Goal: Transaction & Acquisition: Book appointment/travel/reservation

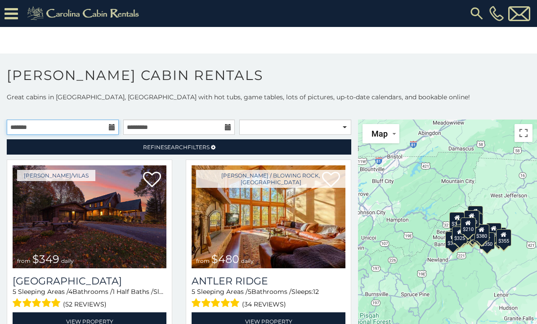
click at [76, 130] on input "text" at bounding box center [63, 127] width 112 height 15
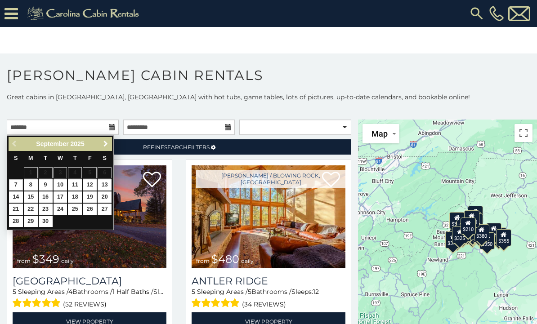
click at [107, 147] on span "Next" at bounding box center [105, 143] width 7 height 7
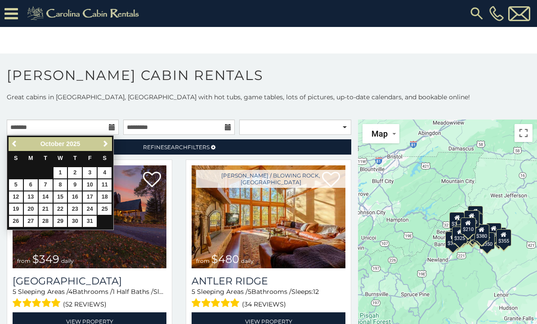
click at [75, 172] on link "2" at bounding box center [75, 172] width 14 height 11
type input "**********"
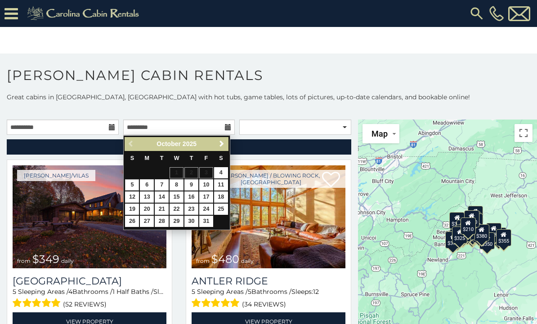
click at [134, 185] on link "5" at bounding box center [132, 184] width 14 height 11
type input "**********"
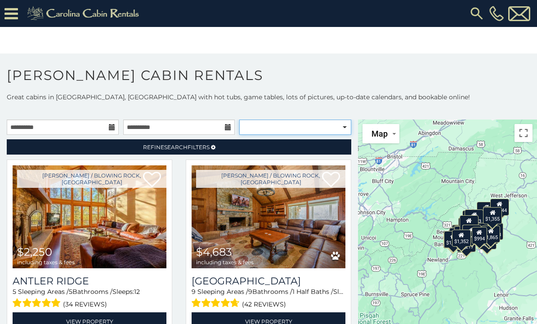
click at [334, 132] on select "**********" at bounding box center [295, 127] width 112 height 15
select select "**********"
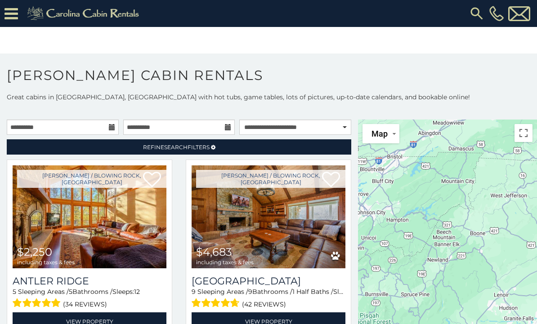
click at [401, 89] on h1 "[PERSON_NAME] Cabin Rentals" at bounding box center [268, 80] width 537 height 26
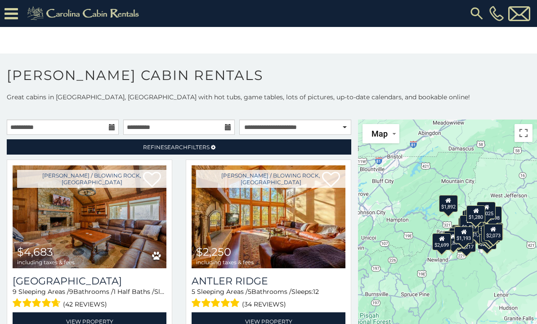
click at [187, 149] on span "Refine Search Filters" at bounding box center [176, 147] width 67 height 7
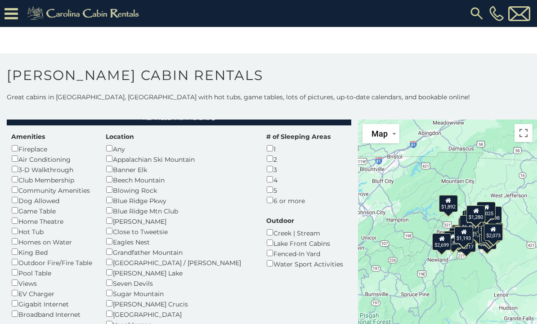
scroll to position [22, 0]
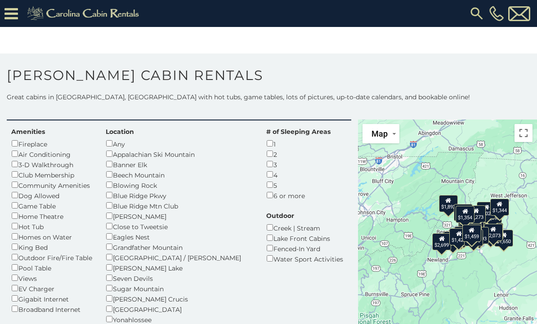
scroll to position [35, 0]
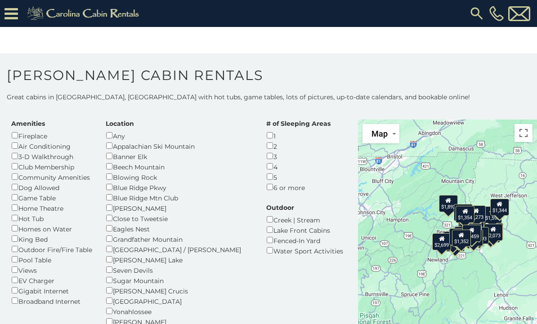
scroll to position [43, 0]
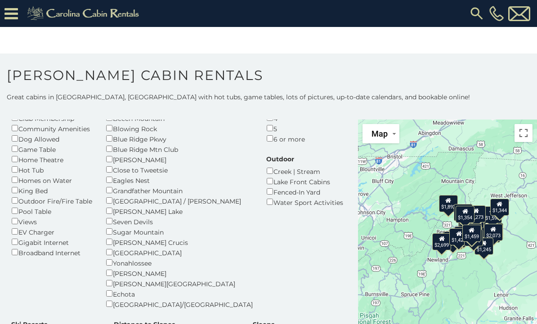
scroll to position [92, 0]
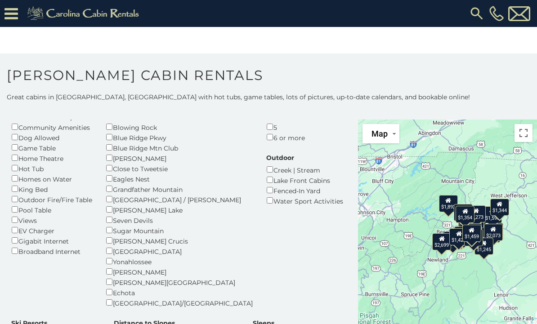
click at [106, 277] on div "Location Any Appalachian Ski Mountain Banner Elk Beech Mountain Blowing Rock Bl…" at bounding box center [179, 188] width 161 height 239
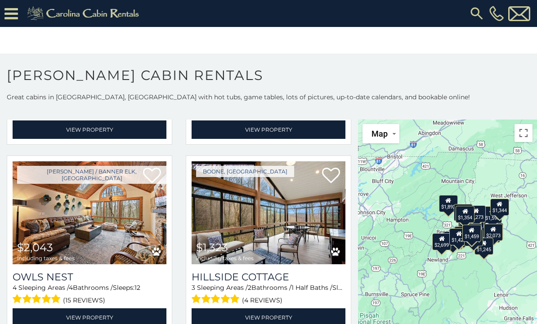
scroll to position [902, 0]
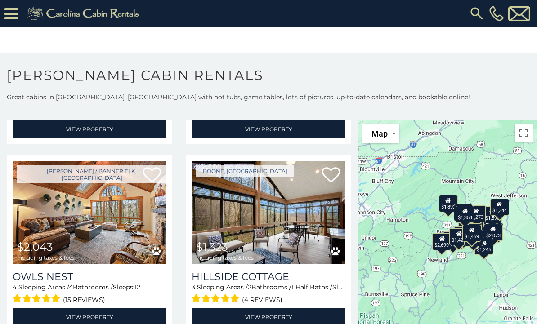
click at [259, 202] on img at bounding box center [269, 212] width 154 height 103
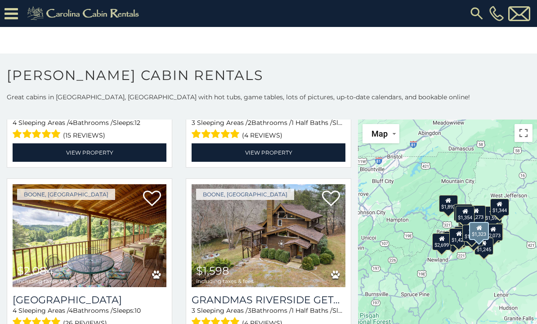
scroll to position [1068, 0]
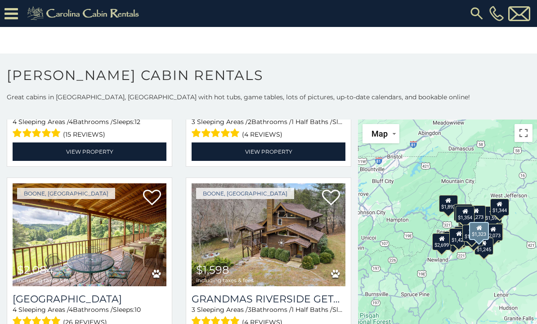
click at [71, 218] on img at bounding box center [90, 235] width 154 height 103
click at [298, 228] on img at bounding box center [269, 235] width 154 height 103
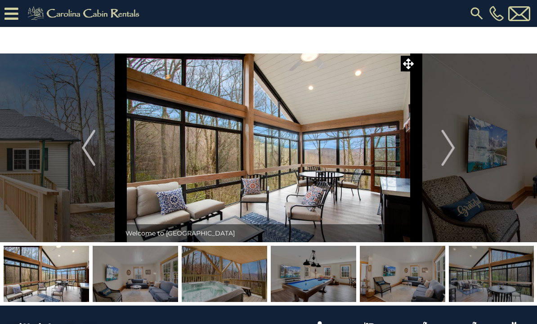
click at [85, 158] on img "Previous" at bounding box center [88, 148] width 13 height 36
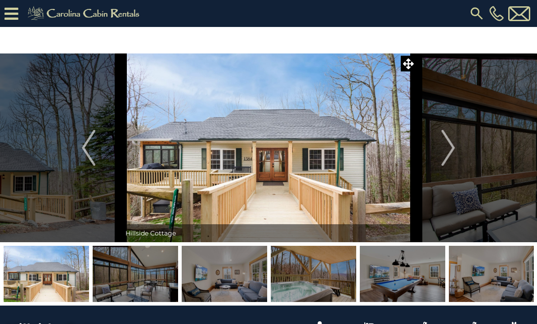
click at [455, 152] on img "Next" at bounding box center [448, 148] width 13 height 36
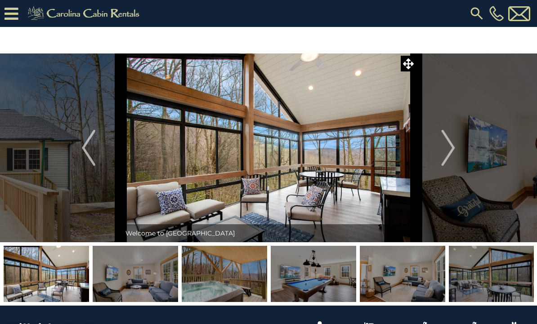
click at [453, 152] on img "Next" at bounding box center [448, 148] width 13 height 36
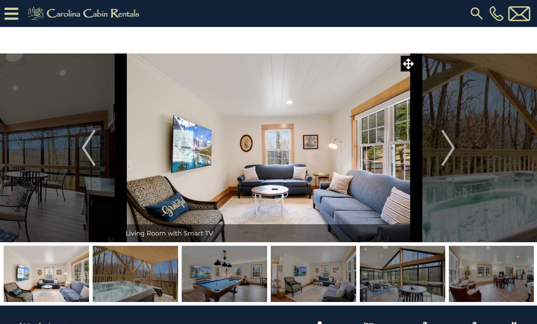
click at [453, 151] on img "Next" at bounding box center [448, 148] width 13 height 36
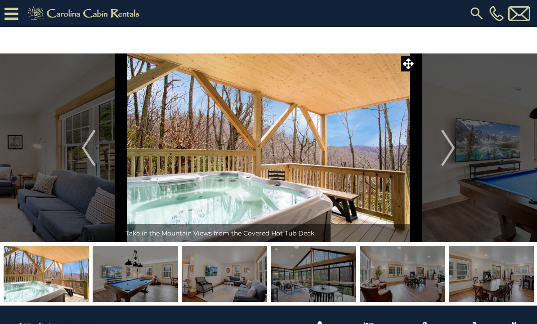
click at [455, 151] on img "Next" at bounding box center [448, 148] width 13 height 36
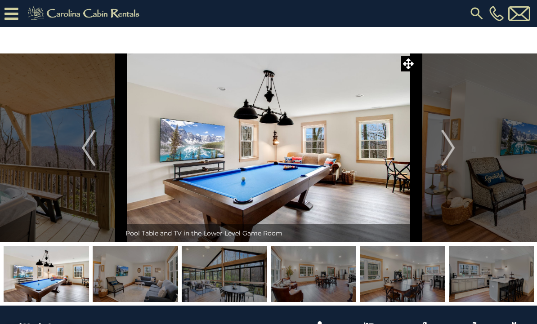
click at [455, 151] on img "Next" at bounding box center [448, 148] width 13 height 36
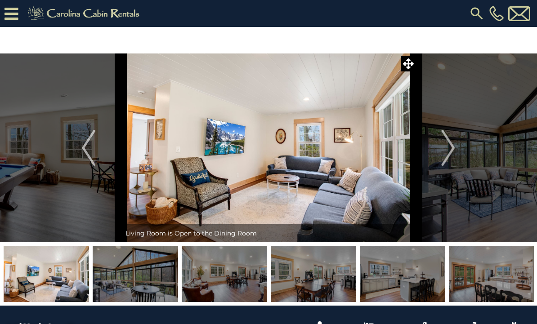
click at [457, 148] on button "Next" at bounding box center [448, 148] width 65 height 189
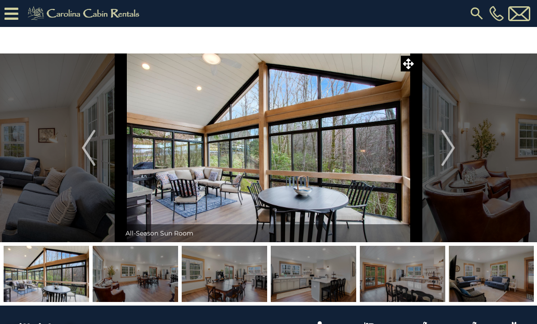
click at [456, 148] on button "Next" at bounding box center [448, 148] width 65 height 189
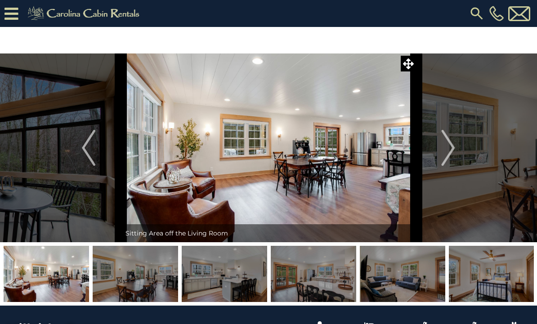
click at [450, 149] on img "Next" at bounding box center [448, 148] width 13 height 36
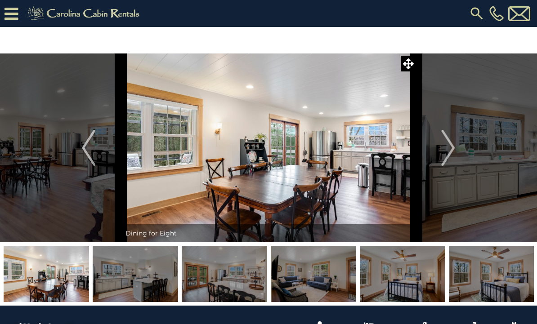
click at [452, 148] on img "Next" at bounding box center [448, 148] width 13 height 36
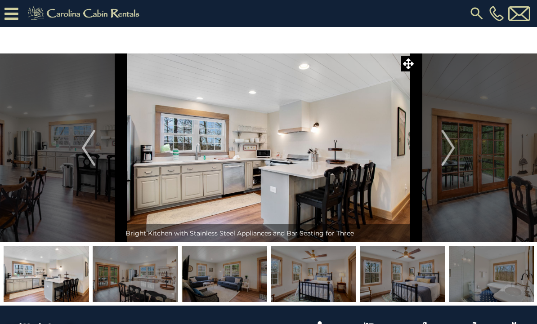
click at [451, 147] on img "Next" at bounding box center [448, 148] width 13 height 36
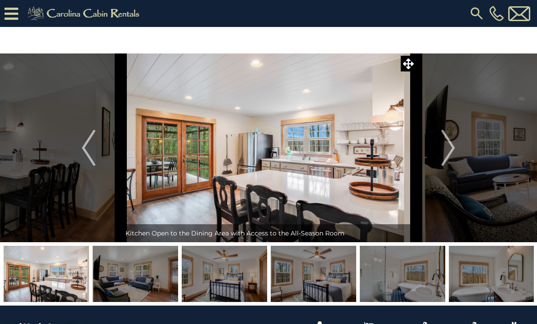
click at [447, 148] on img "Next" at bounding box center [448, 148] width 13 height 36
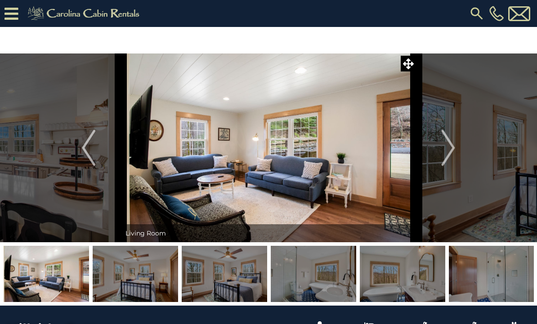
click at [454, 144] on img "Next" at bounding box center [448, 148] width 13 height 36
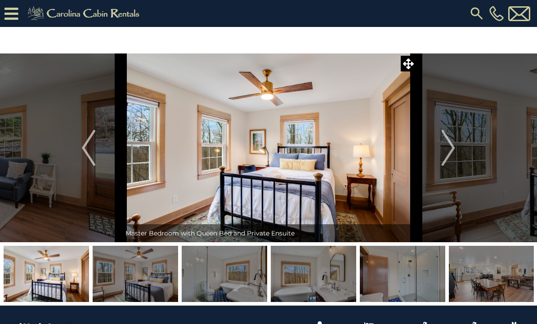
click at [456, 146] on button "Next" at bounding box center [448, 148] width 65 height 189
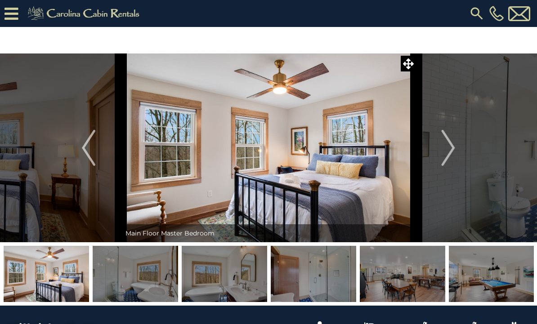
click at [455, 147] on img "Next" at bounding box center [448, 148] width 13 height 36
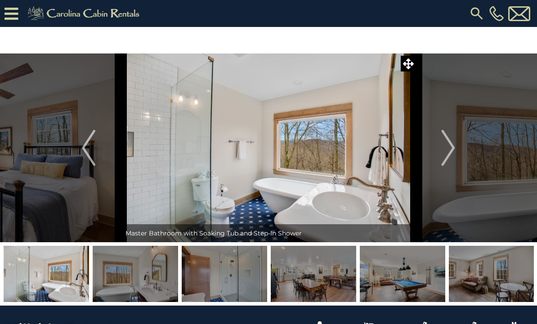
click at [456, 144] on button "Next" at bounding box center [448, 148] width 65 height 189
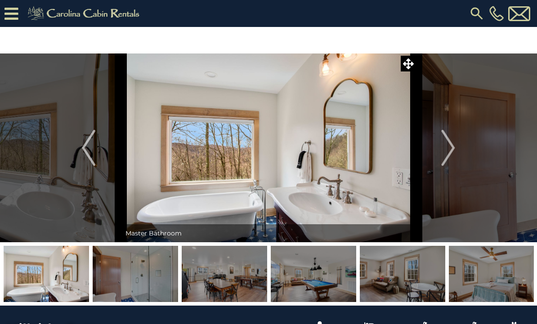
click at [455, 145] on img "Next" at bounding box center [448, 148] width 13 height 36
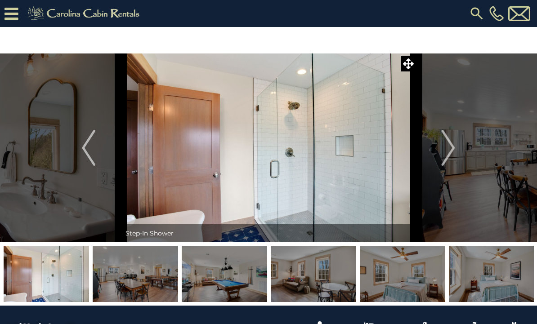
click at [453, 146] on img "Next" at bounding box center [448, 148] width 13 height 36
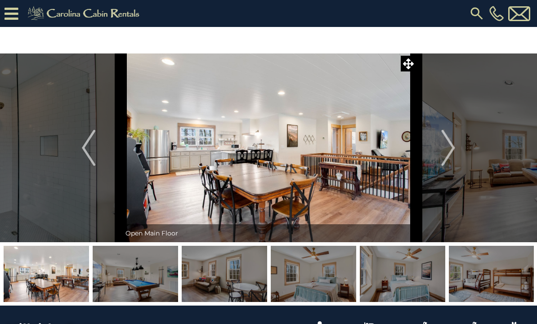
click at [448, 156] on img "Next" at bounding box center [448, 148] width 13 height 36
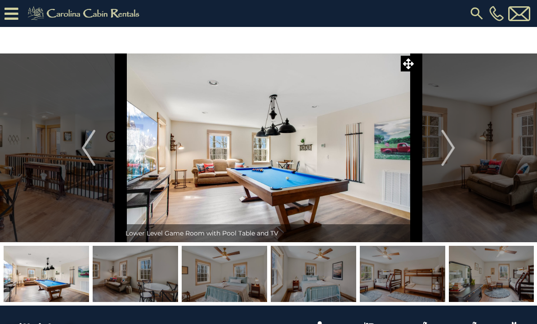
click at [448, 148] on img "Next" at bounding box center [448, 148] width 13 height 36
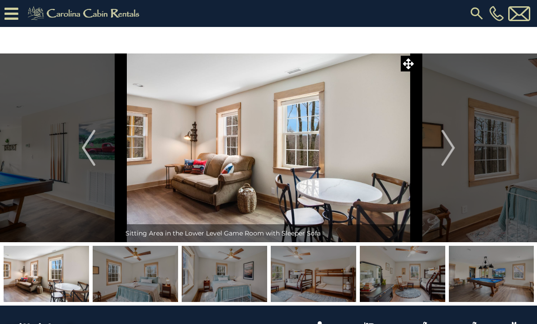
click at [451, 147] on img "Next" at bounding box center [448, 148] width 13 height 36
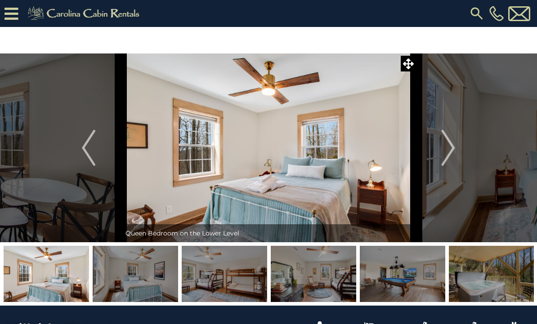
click at [450, 146] on img "Next" at bounding box center [448, 148] width 13 height 36
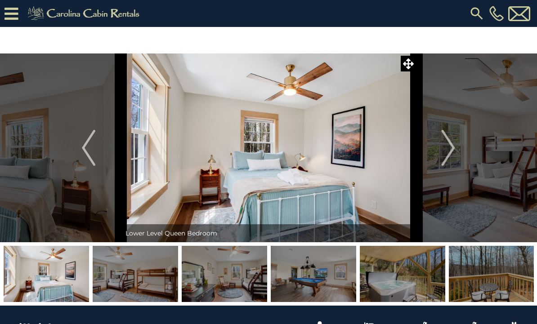
click at [443, 152] on img "Next" at bounding box center [448, 148] width 13 height 36
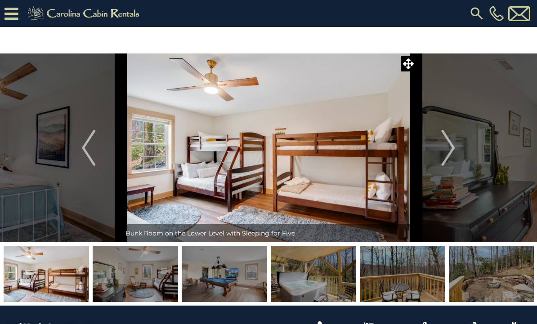
click at [448, 152] on img "Next" at bounding box center [448, 148] width 13 height 36
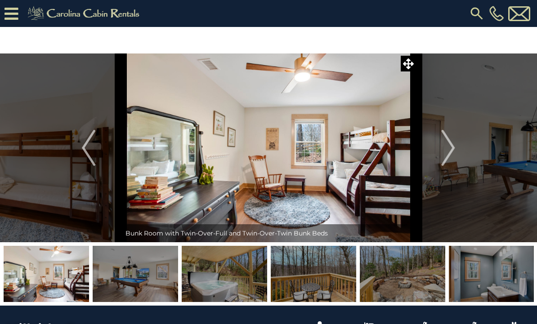
click at [453, 158] on img "Next" at bounding box center [448, 148] width 13 height 36
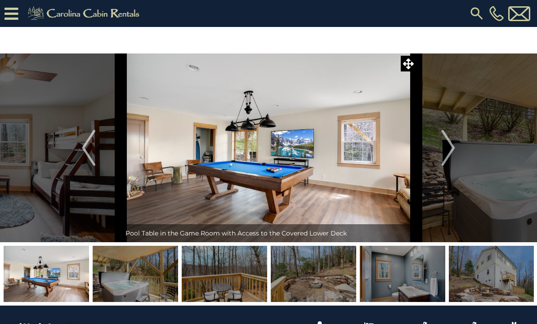
click at [451, 154] on img "Next" at bounding box center [448, 148] width 13 height 36
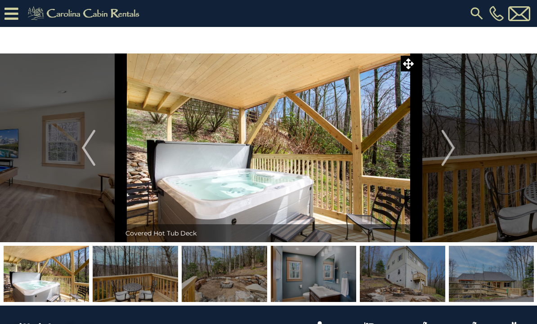
click at [440, 151] on button "Next" at bounding box center [448, 148] width 65 height 189
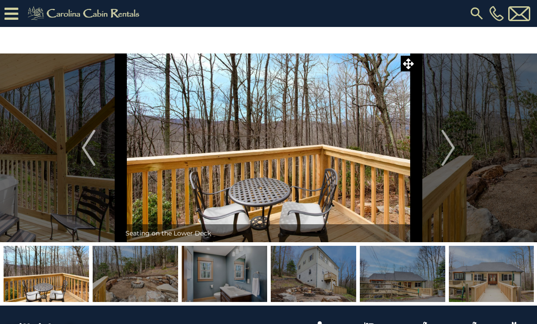
click at [448, 152] on img "Next" at bounding box center [448, 148] width 13 height 36
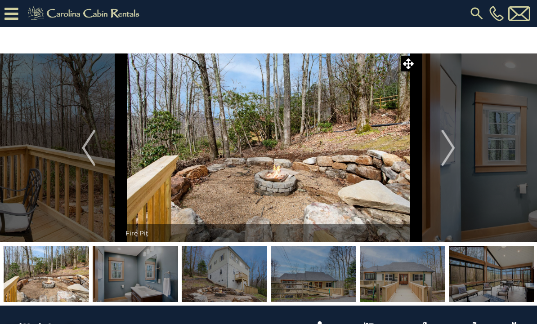
click at [449, 150] on img "Next" at bounding box center [448, 148] width 13 height 36
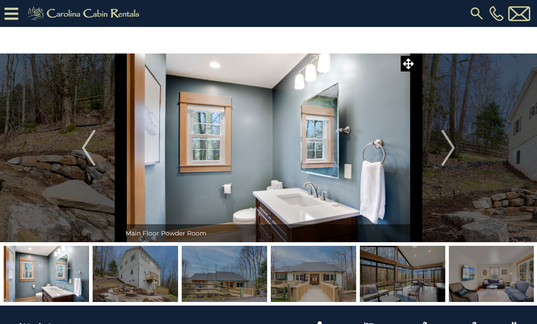
click at [445, 150] on img "Next" at bounding box center [448, 148] width 13 height 36
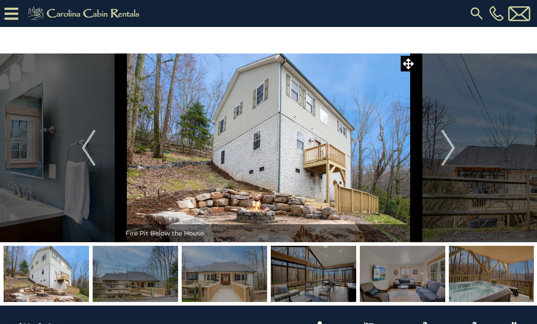
click at [447, 148] on img "Next" at bounding box center [448, 148] width 13 height 36
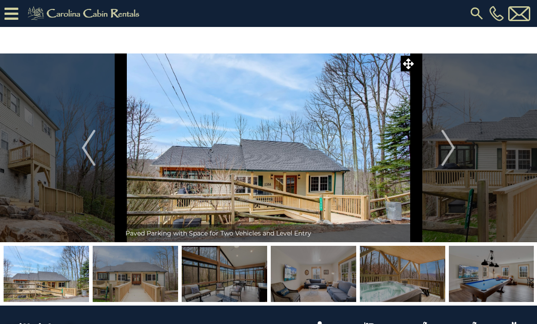
click at [448, 157] on img "Next" at bounding box center [448, 148] width 13 height 36
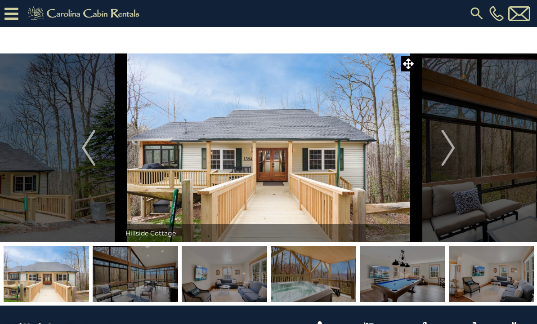
click at [448, 146] on img "Next" at bounding box center [448, 148] width 13 height 36
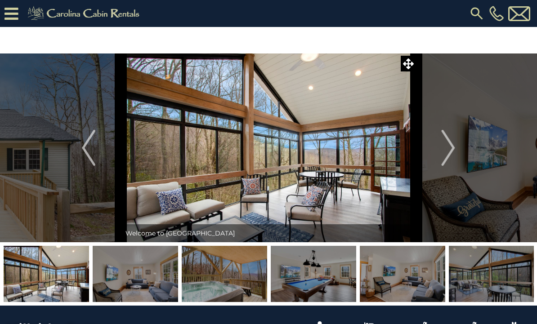
click at [448, 148] on img "Next" at bounding box center [448, 148] width 13 height 36
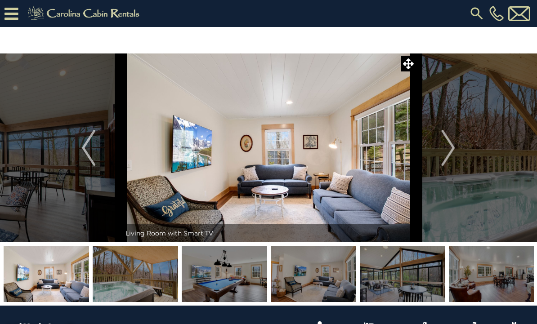
click at [448, 145] on img "Next" at bounding box center [448, 148] width 13 height 36
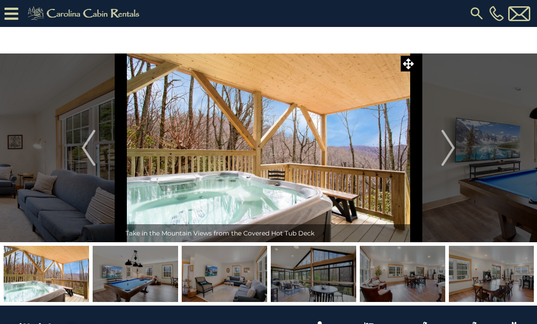
click at [440, 153] on button "Next" at bounding box center [448, 148] width 65 height 189
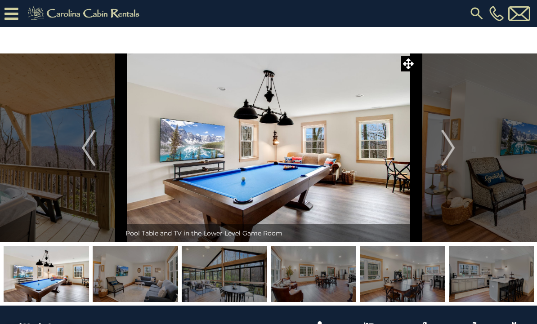
click at [448, 148] on img "Next" at bounding box center [448, 148] width 13 height 36
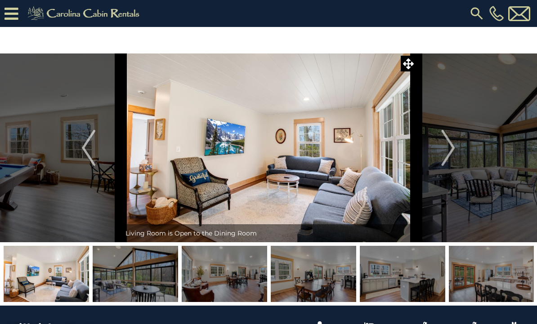
click at [444, 145] on img "Next" at bounding box center [448, 148] width 13 height 36
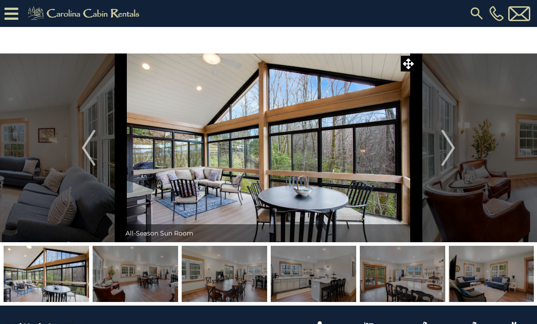
click at [447, 153] on img "Next" at bounding box center [448, 148] width 13 height 36
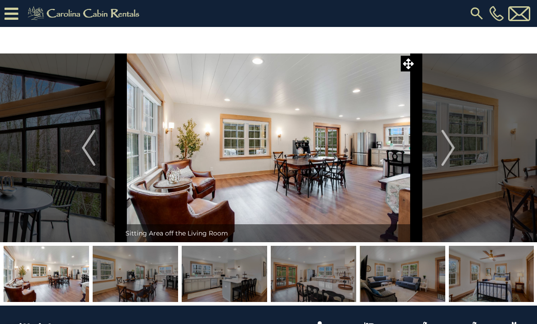
click at [448, 147] on img "Next" at bounding box center [448, 148] width 13 height 36
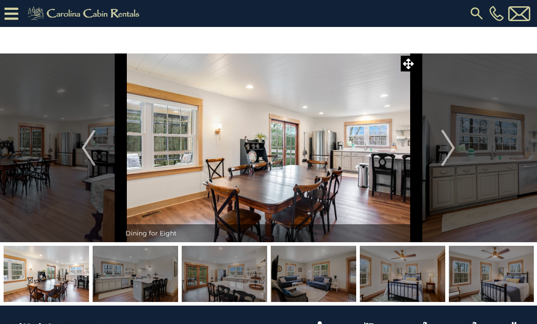
click at [442, 144] on img "Next" at bounding box center [448, 148] width 13 height 36
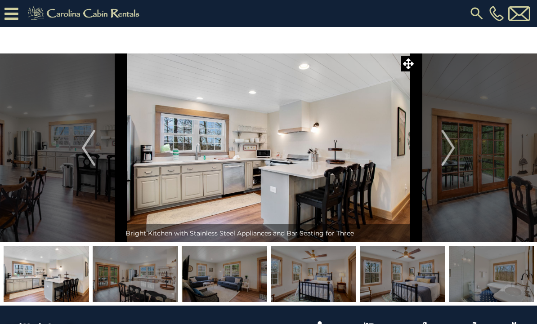
click at [449, 144] on img "Next" at bounding box center [448, 148] width 13 height 36
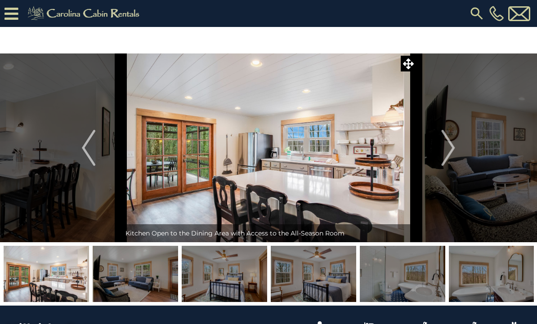
click at [448, 144] on img "Next" at bounding box center [448, 148] width 13 height 36
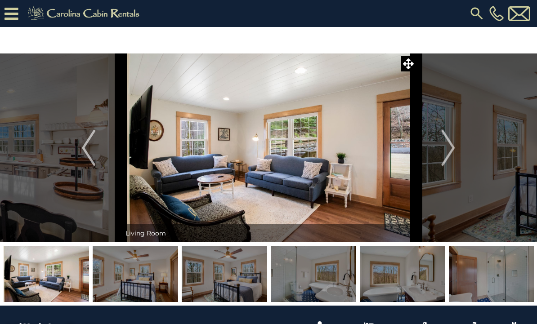
click at [444, 149] on img "Next" at bounding box center [448, 148] width 13 height 36
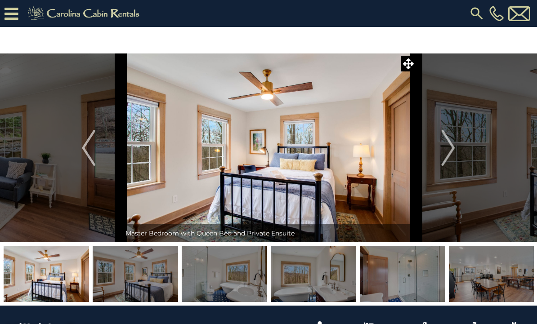
click at [446, 151] on img "Next" at bounding box center [448, 148] width 13 height 36
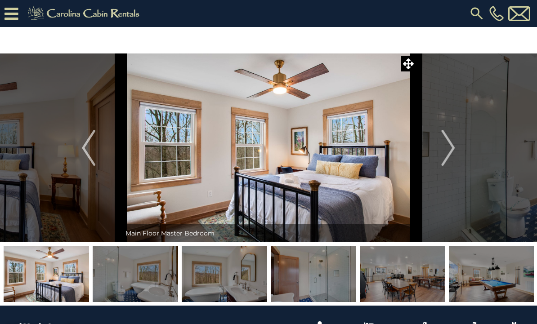
click at [441, 154] on button "Next" at bounding box center [448, 148] width 65 height 189
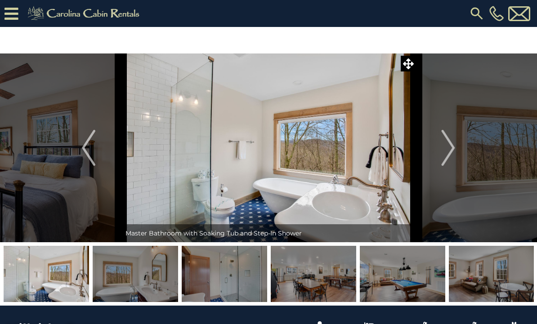
click at [447, 150] on img "Next" at bounding box center [448, 148] width 13 height 36
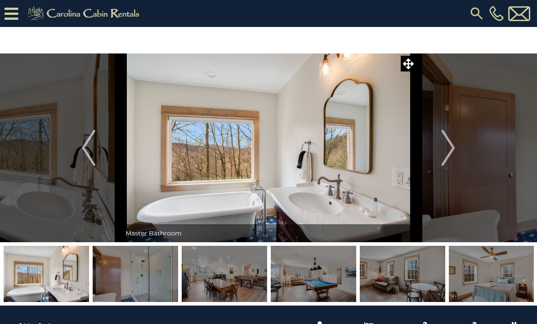
click at [453, 144] on img "Next" at bounding box center [448, 148] width 13 height 36
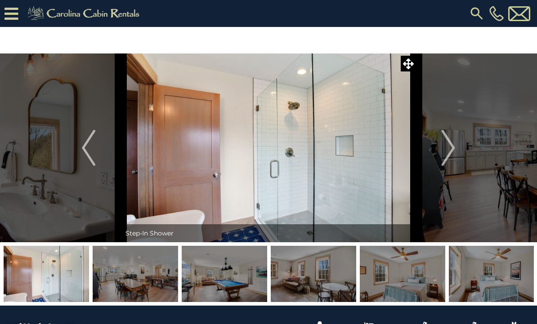
click at [445, 144] on img "Next" at bounding box center [448, 148] width 13 height 36
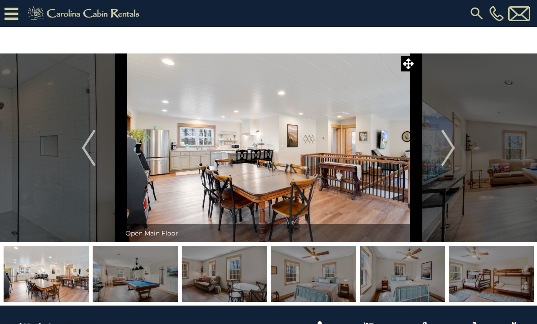
click at [448, 144] on img "Next" at bounding box center [448, 148] width 13 height 36
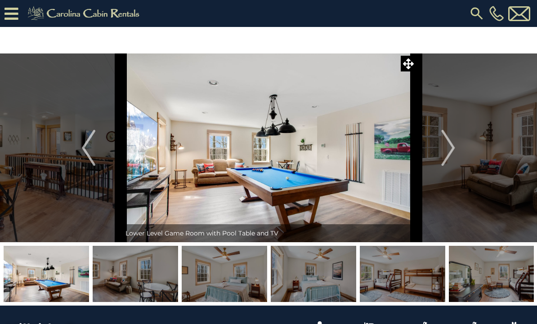
click at [442, 145] on img "Next" at bounding box center [448, 148] width 13 height 36
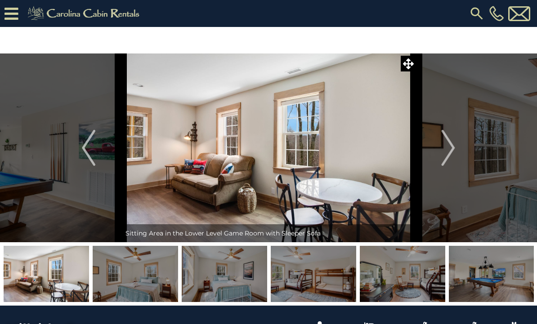
click at [447, 145] on img "Next" at bounding box center [448, 148] width 13 height 36
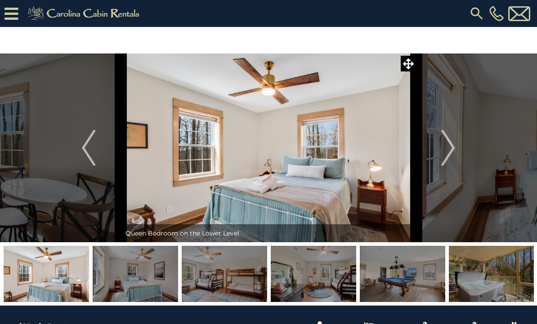
click at [443, 148] on img "Next" at bounding box center [448, 148] width 13 height 36
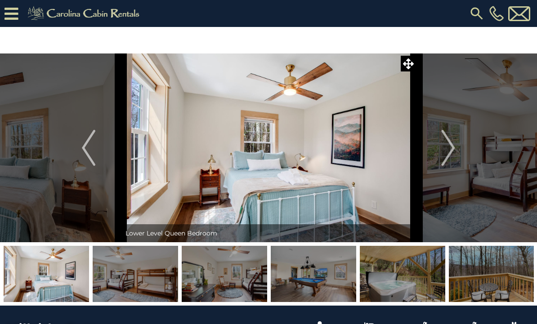
click at [449, 147] on img "Next" at bounding box center [448, 148] width 13 height 36
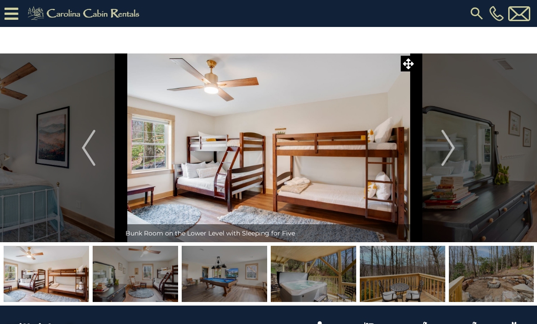
click at [447, 147] on img "Next" at bounding box center [448, 148] width 13 height 36
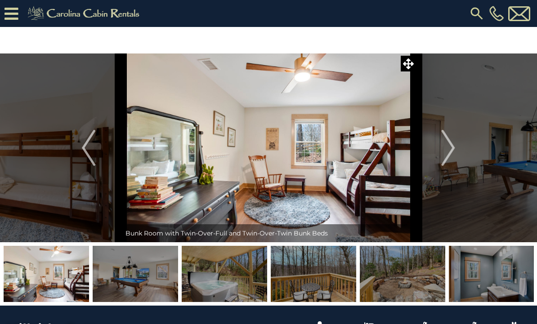
click at [450, 144] on img "Next" at bounding box center [448, 148] width 13 height 36
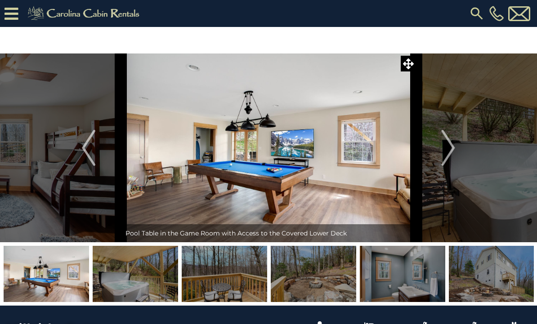
click at [449, 144] on img "Next" at bounding box center [448, 148] width 13 height 36
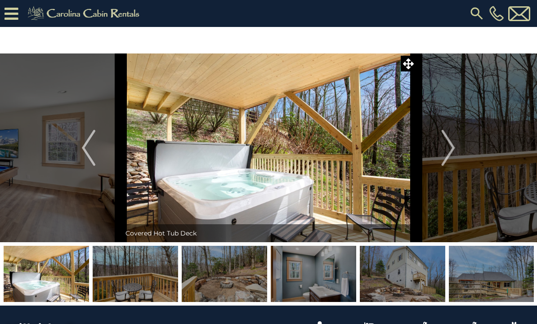
click at [446, 144] on img "Next" at bounding box center [448, 148] width 13 height 36
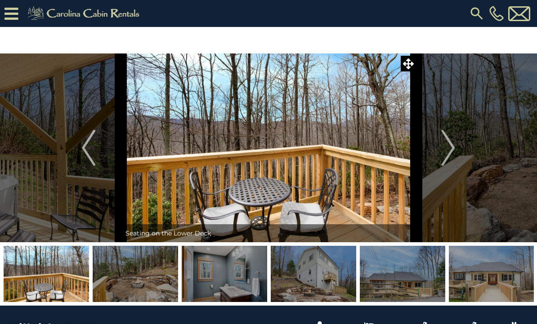
click at [448, 146] on img "Next" at bounding box center [448, 148] width 13 height 36
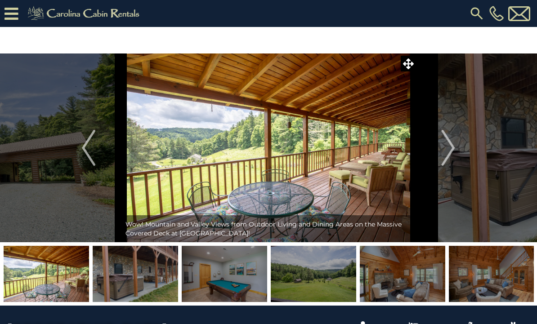
click at [444, 149] on img "Next" at bounding box center [448, 148] width 13 height 36
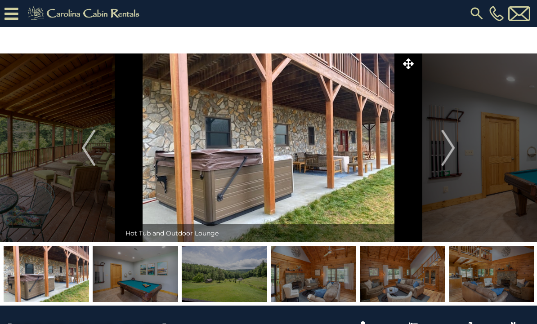
click at [445, 146] on img "Next" at bounding box center [448, 148] width 13 height 36
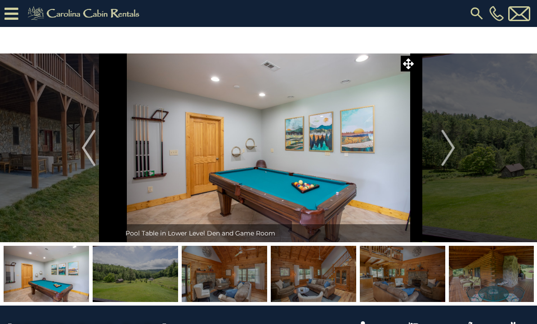
click at [447, 144] on img "Next" at bounding box center [448, 148] width 13 height 36
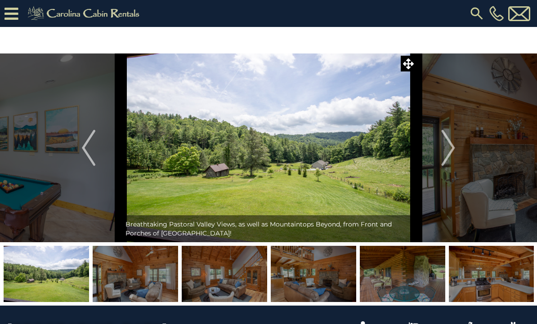
click at [443, 143] on img "Next" at bounding box center [448, 148] width 13 height 36
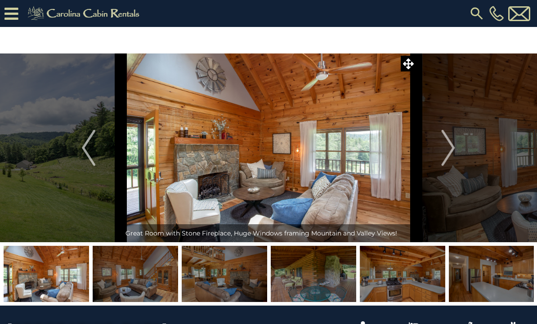
click at [442, 145] on img "Next" at bounding box center [448, 148] width 13 height 36
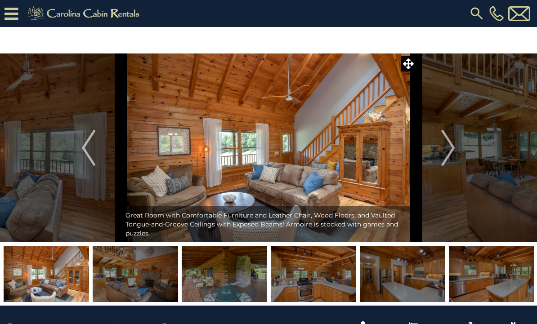
click at [444, 145] on img "Next" at bounding box center [448, 148] width 13 height 36
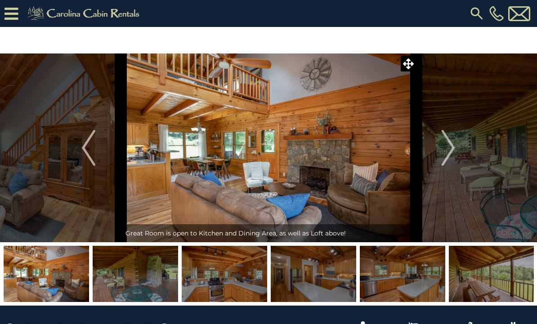
click at [446, 144] on img "Next" at bounding box center [448, 148] width 13 height 36
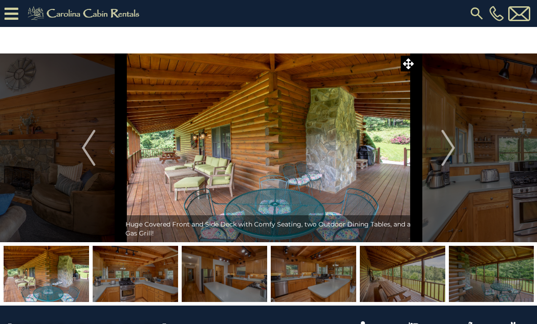
click at [444, 144] on img "Next" at bounding box center [448, 148] width 13 height 36
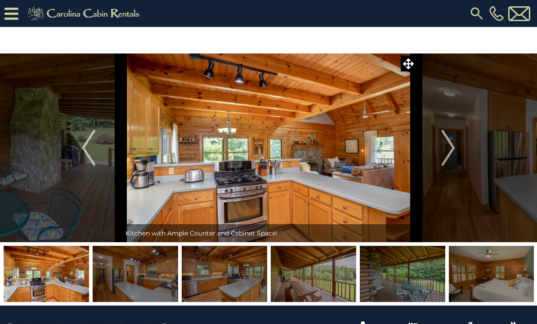
click at [438, 149] on button "Next" at bounding box center [448, 148] width 65 height 189
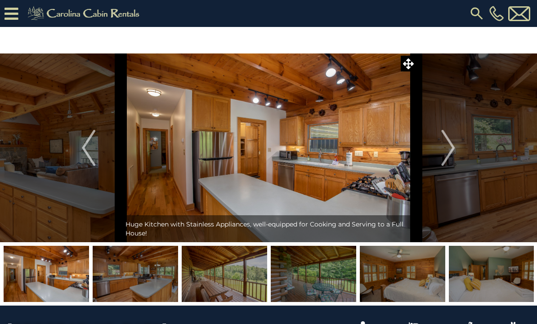
click at [443, 144] on img "Next" at bounding box center [448, 148] width 13 height 36
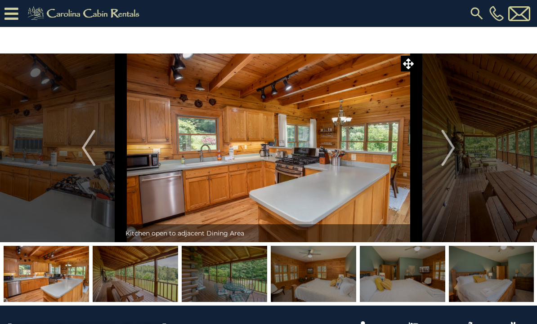
click at [445, 144] on img "Next" at bounding box center [448, 148] width 13 height 36
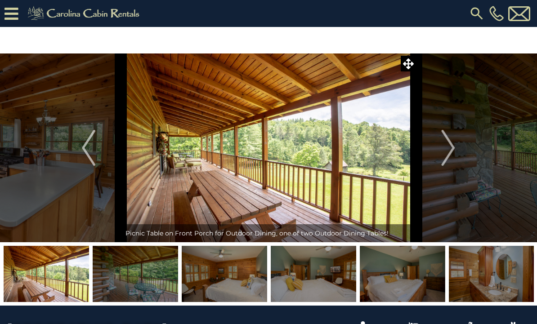
click at [447, 146] on img "Next" at bounding box center [448, 148] width 13 height 36
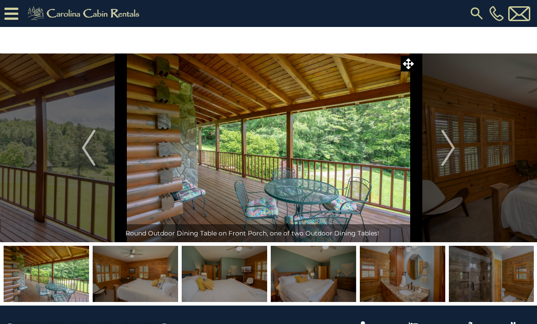
click at [445, 146] on img "Next" at bounding box center [448, 148] width 13 height 36
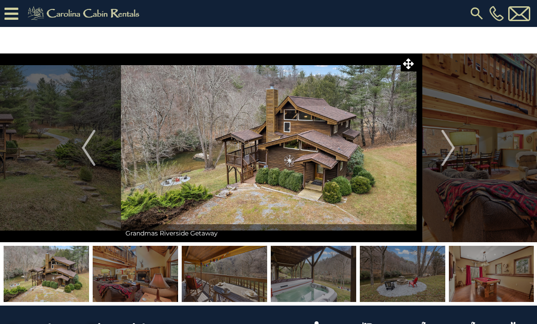
click at [450, 150] on img "Next" at bounding box center [448, 148] width 13 height 36
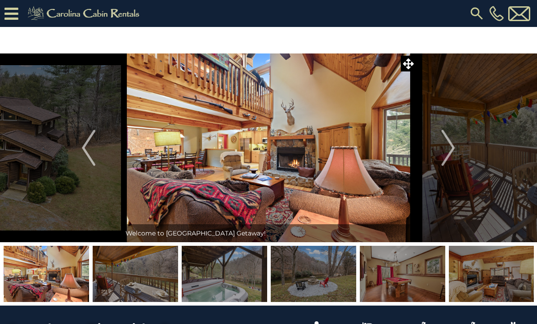
click at [447, 150] on img "Next" at bounding box center [448, 148] width 13 height 36
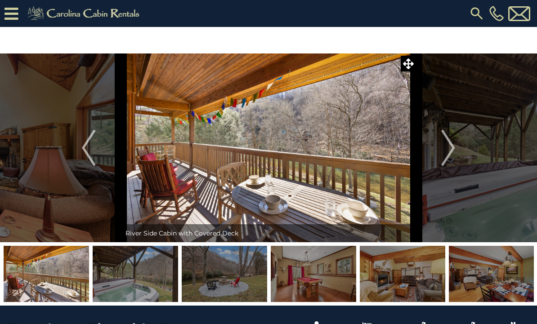
click at [448, 151] on img "Next" at bounding box center [448, 148] width 13 height 36
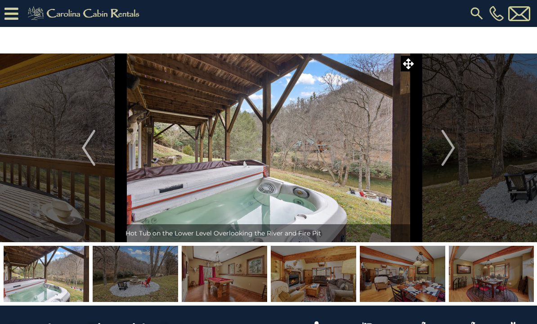
click at [448, 150] on img "Next" at bounding box center [448, 148] width 13 height 36
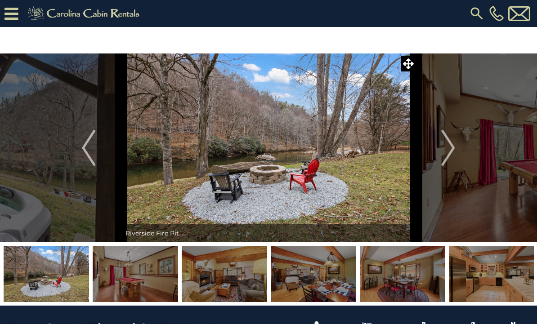
click at [448, 151] on img "Next" at bounding box center [448, 148] width 13 height 36
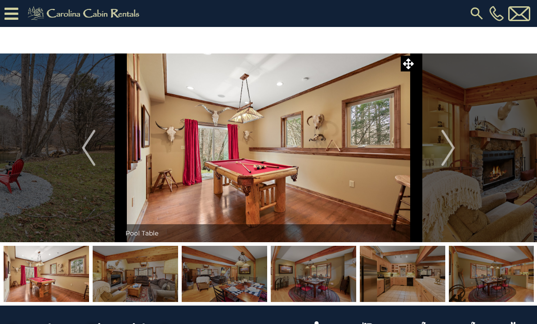
click at [448, 151] on img "Next" at bounding box center [448, 148] width 13 height 36
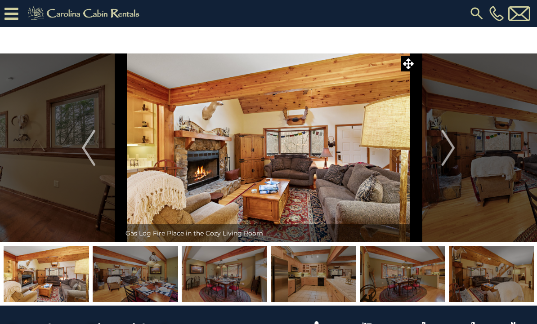
click at [448, 151] on img "Next" at bounding box center [448, 148] width 13 height 36
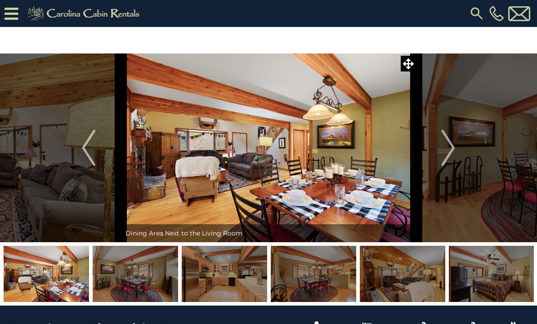
click at [448, 152] on img "Next" at bounding box center [448, 148] width 13 height 36
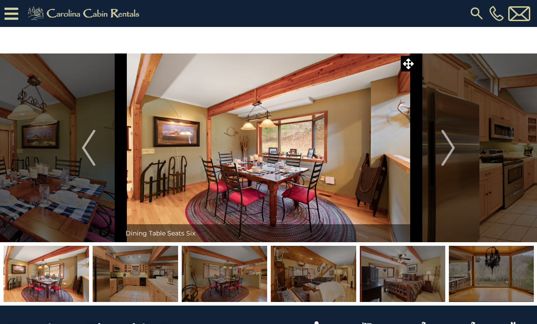
click at [449, 153] on img "Next" at bounding box center [448, 148] width 13 height 36
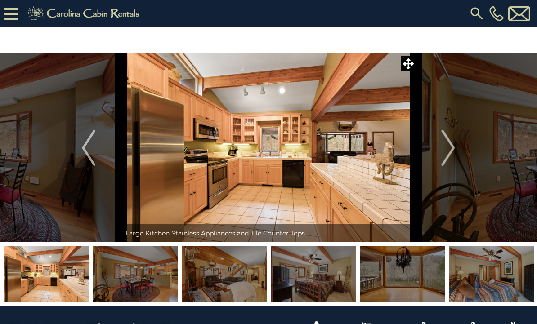
click at [447, 152] on img "Next" at bounding box center [448, 148] width 13 height 36
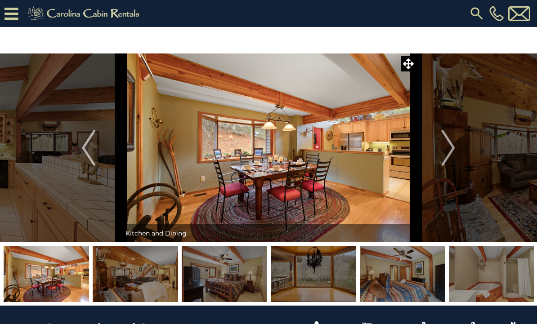
click at [448, 152] on img "Next" at bounding box center [448, 148] width 13 height 36
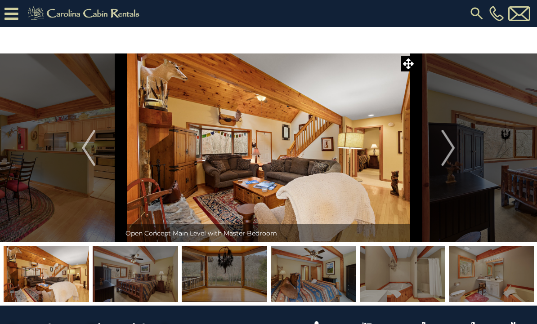
click at [448, 152] on img "Next" at bounding box center [448, 148] width 13 height 36
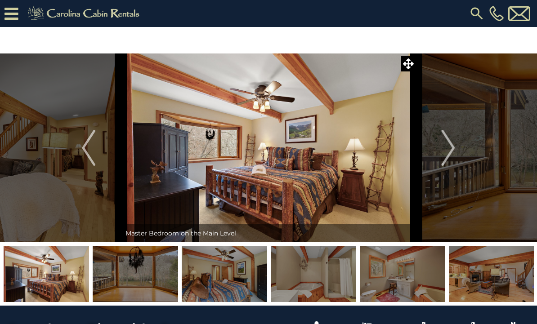
click at [446, 153] on img "Next" at bounding box center [448, 148] width 13 height 36
